Goal: Task Accomplishment & Management: Use online tool/utility

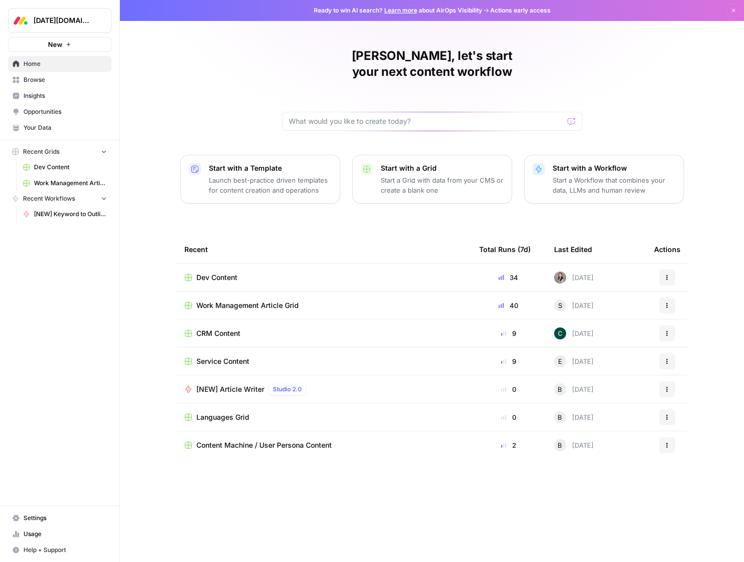
click at [44, 94] on span "Insights" at bounding box center [64, 95] width 83 height 9
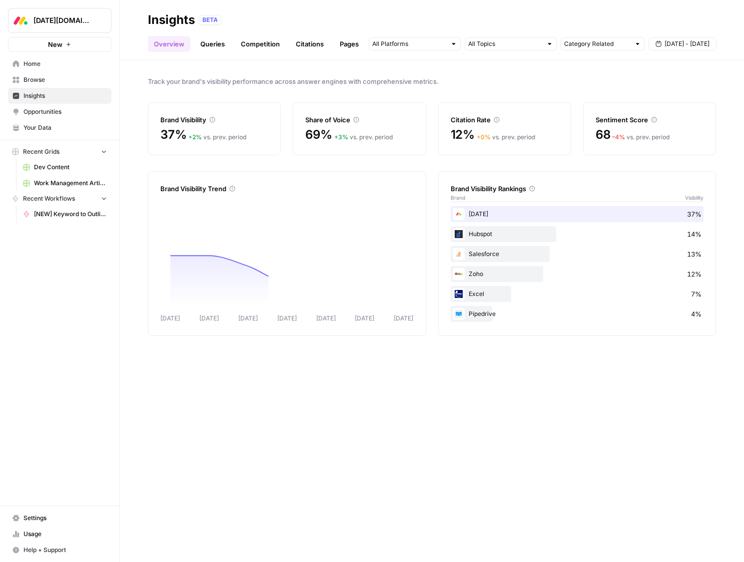
click at [65, 109] on span "Opportunities" at bounding box center [64, 111] width 83 height 9
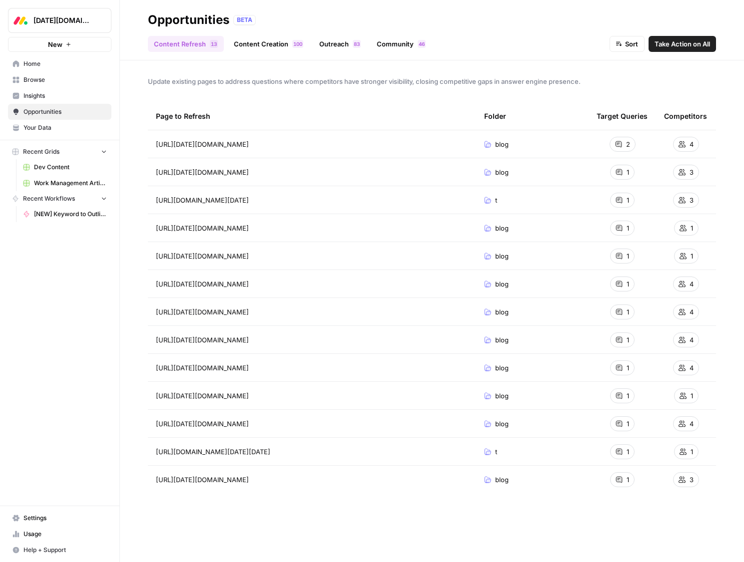
click at [270, 40] on link "Content Creation 0 0 1" at bounding box center [268, 44] width 81 height 16
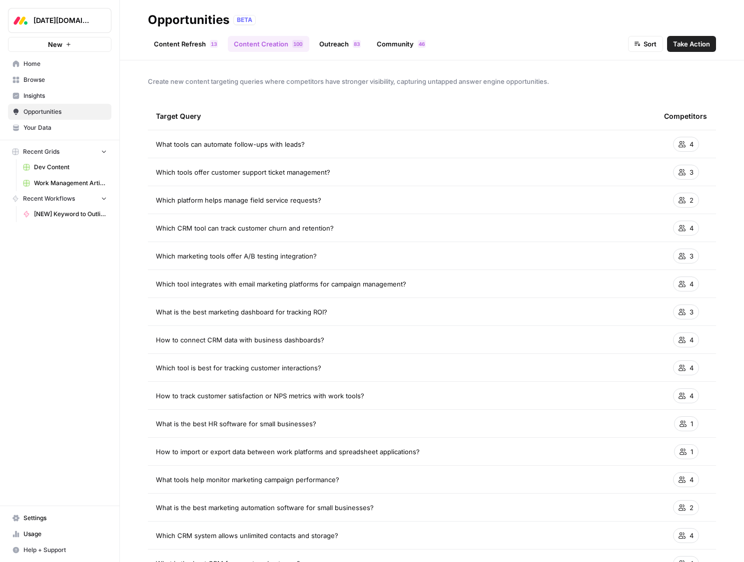
click at [193, 41] on link "Content Refresh 3 1" at bounding box center [186, 44] width 76 height 16
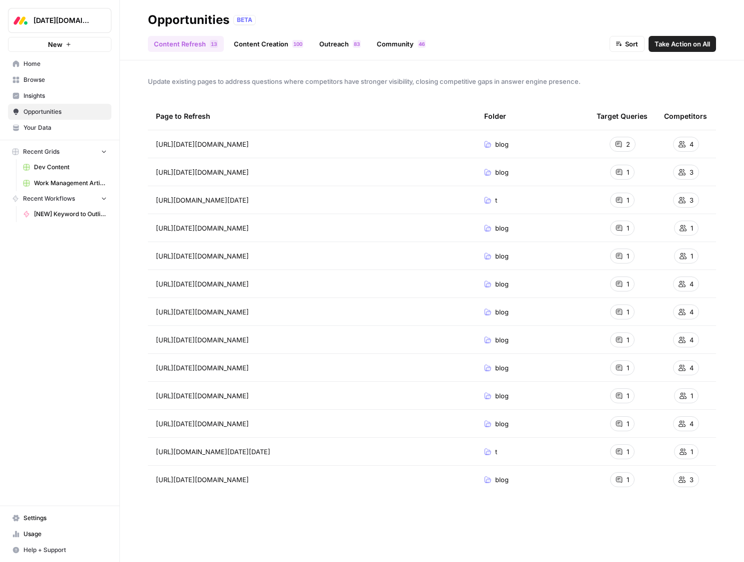
click at [349, 50] on link "Outreach 3 8" at bounding box center [339, 44] width 53 height 16
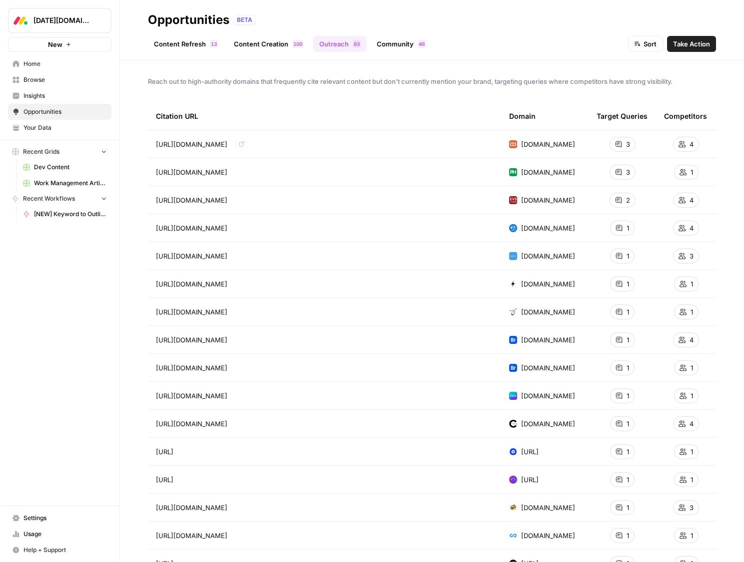
click at [388, 52] on header "Opportunities BETA Content Refresh 3 1 Content Creation 0 0 1 Outreach 3 8 Comm…" at bounding box center [432, 30] width 624 height 60
click at [388, 50] on link "Community 6 4" at bounding box center [401, 44] width 61 height 16
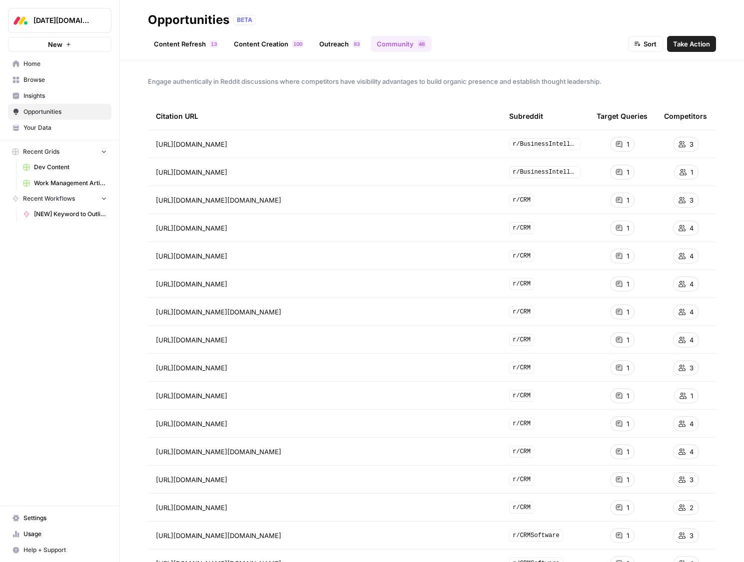
click at [173, 39] on link "Content Refresh 3 1" at bounding box center [186, 44] width 76 height 16
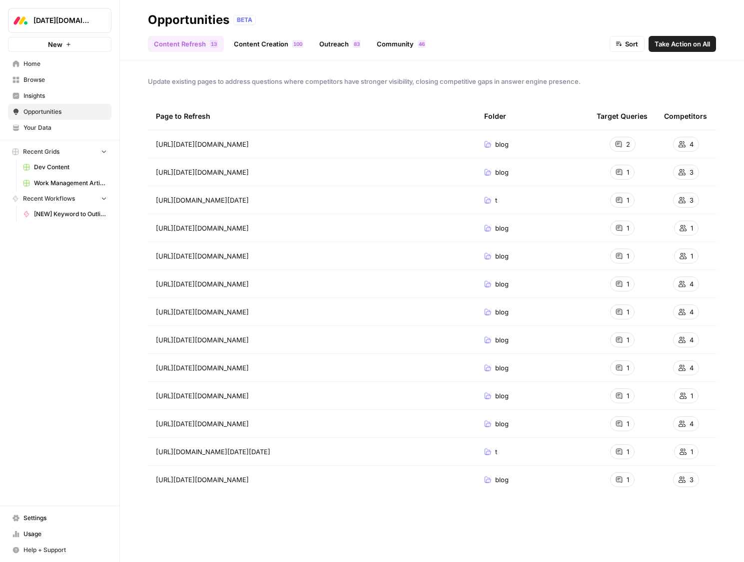
click at [617, 43] on icon "button" at bounding box center [617, 43] width 3 height 0
click at [546, 84] on span "Update existing pages to address questions where competitors have stronger visi…" at bounding box center [432, 81] width 568 height 10
click at [627, 48] on span "Sort" at bounding box center [631, 44] width 13 height 10
click at [551, 93] on div "Update existing pages to address questions where competitors have stronger visi…" at bounding box center [432, 311] width 624 height 502
click at [263, 42] on link "Content Creation 0 0 1" at bounding box center [268, 44] width 81 height 16
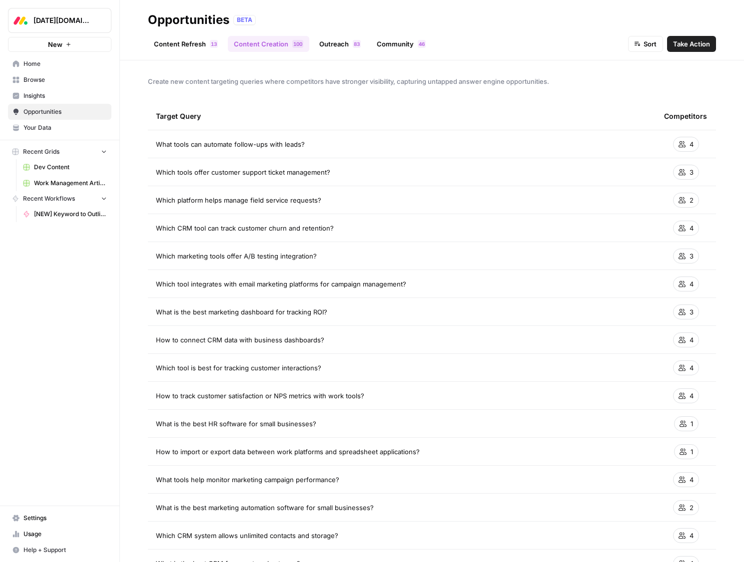
click at [340, 47] on link "Outreach 3 8" at bounding box center [339, 44] width 53 height 16
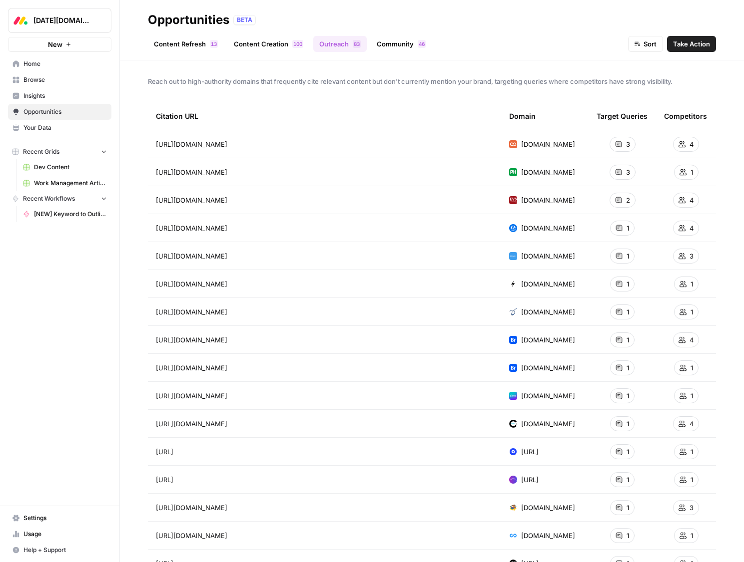
click at [399, 43] on link "Community 6 4" at bounding box center [401, 44] width 61 height 16
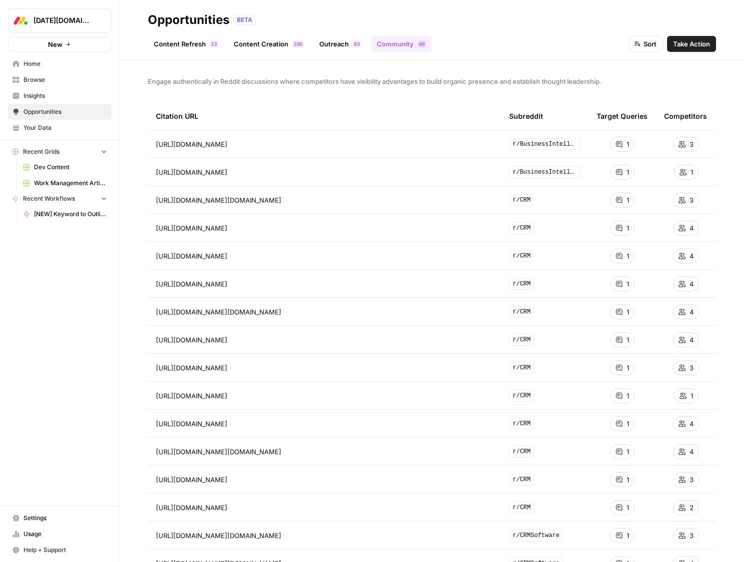
click at [653, 54] on header "Opportunities BETA Content Refresh 3 1 Content Creation 0 0 1 Outreach 3 8 Comm…" at bounding box center [432, 30] width 624 height 60
click at [653, 49] on button "Sort" at bounding box center [645, 44] width 35 height 16
drag, startPoint x: 665, startPoint y: 69, endPoint x: 664, endPoint y: 79, distance: 10.0
click at [664, 79] on div "Competitors (Low to High) Competitors (High to Low) Questions (Low to High) Que…" at bounding box center [679, 88] width 102 height 65
click at [664, 79] on span "Competitors (High to Low)" at bounding box center [676, 81] width 81 height 10
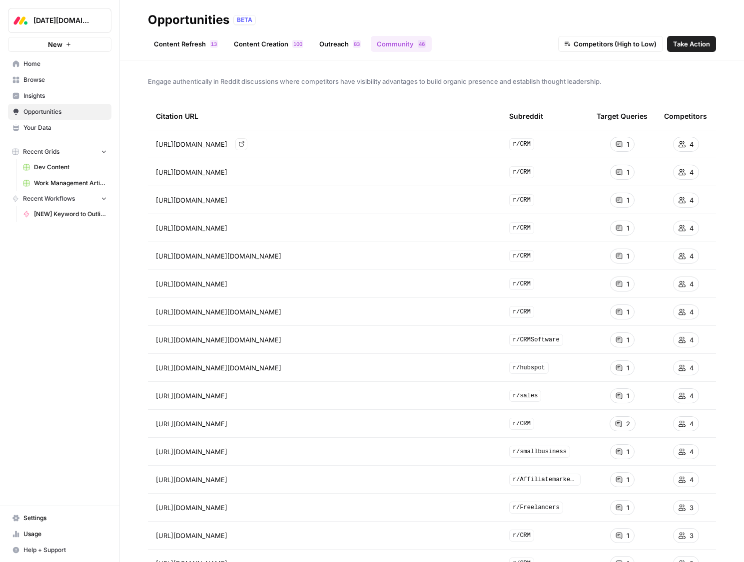
click at [244, 146] on icon "Go to page https://www.reddit.com/r/CRM/comments/1iwdlj2/crm_a_virtual_phone_sy…" at bounding box center [241, 143] width 5 height 5
click at [36, 57] on link "Home" at bounding box center [59, 64] width 103 height 16
